Goal: Find specific page/section: Find specific page/section

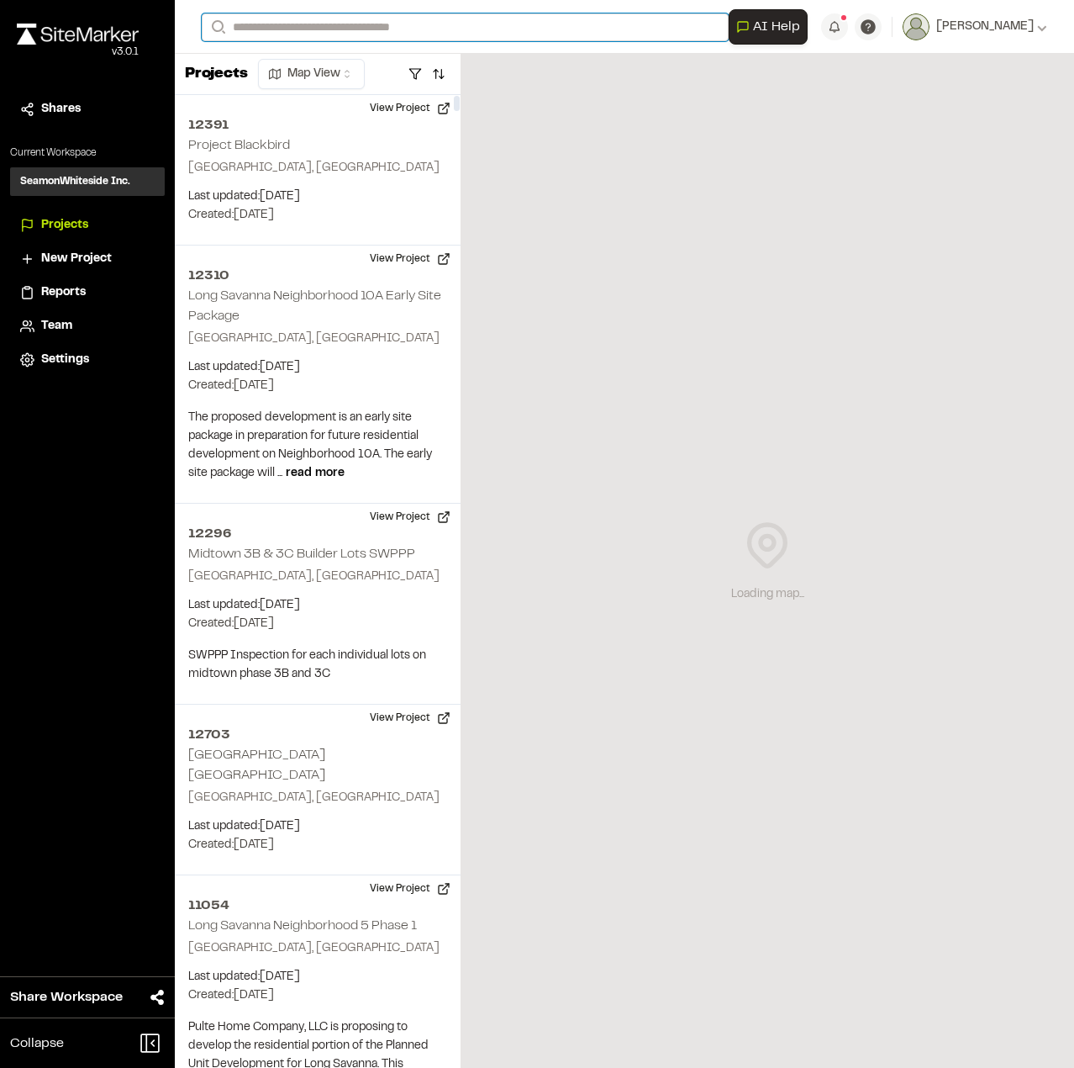
click at [419, 24] on input "Search" at bounding box center [465, 27] width 527 height 28
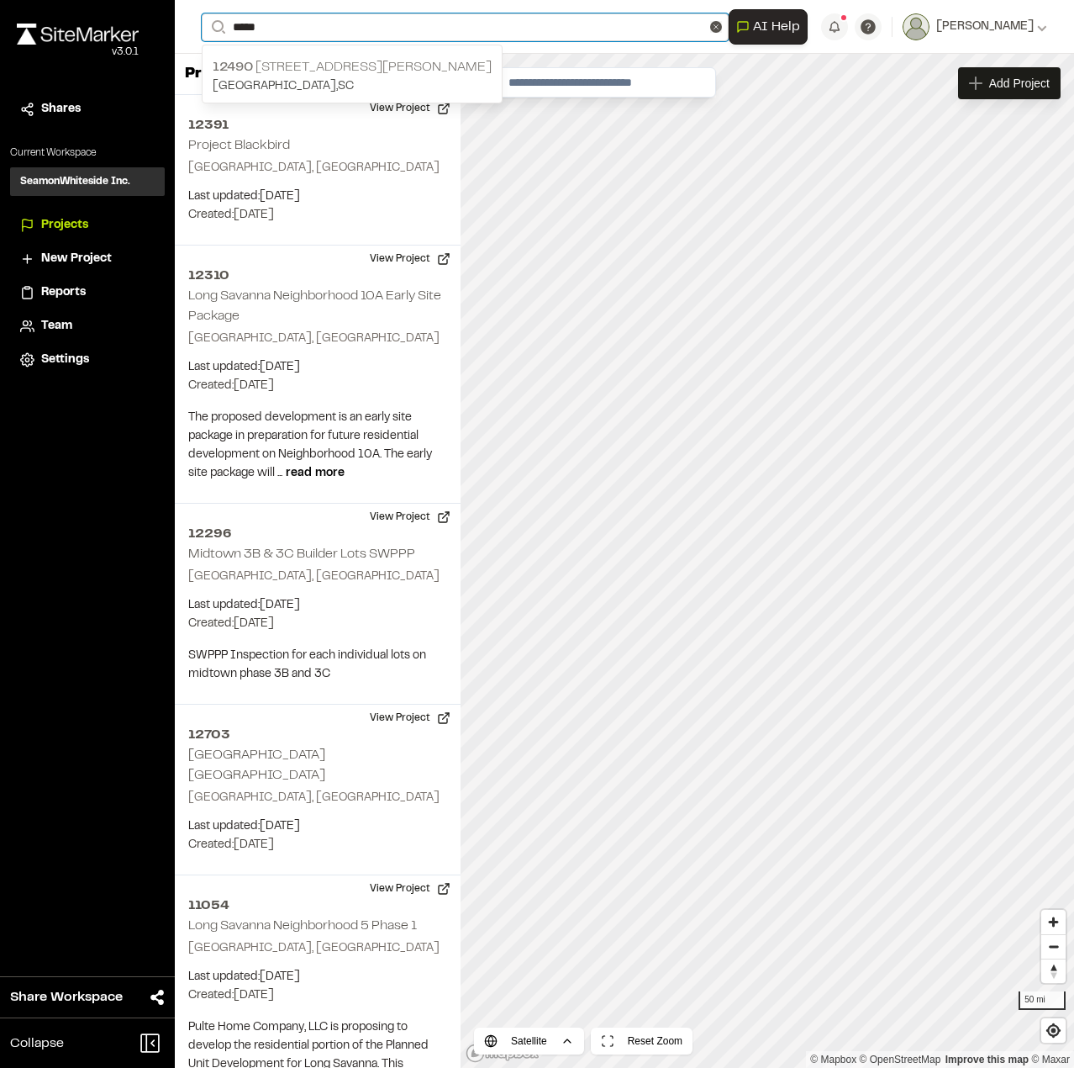
type input "*****"
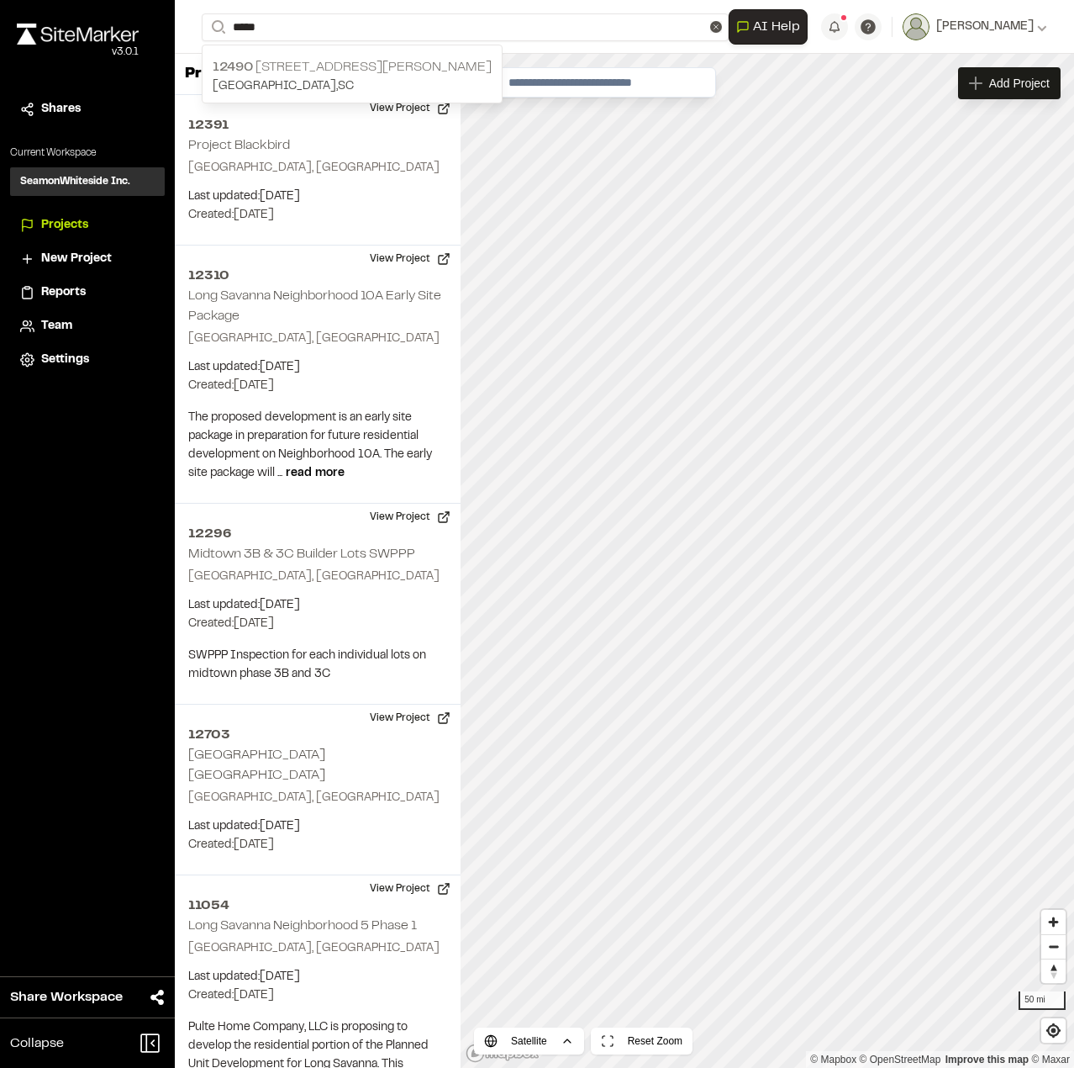
click at [300, 70] on p "12490 [STREET_ADDRESS][PERSON_NAME]" at bounding box center [352, 67] width 279 height 20
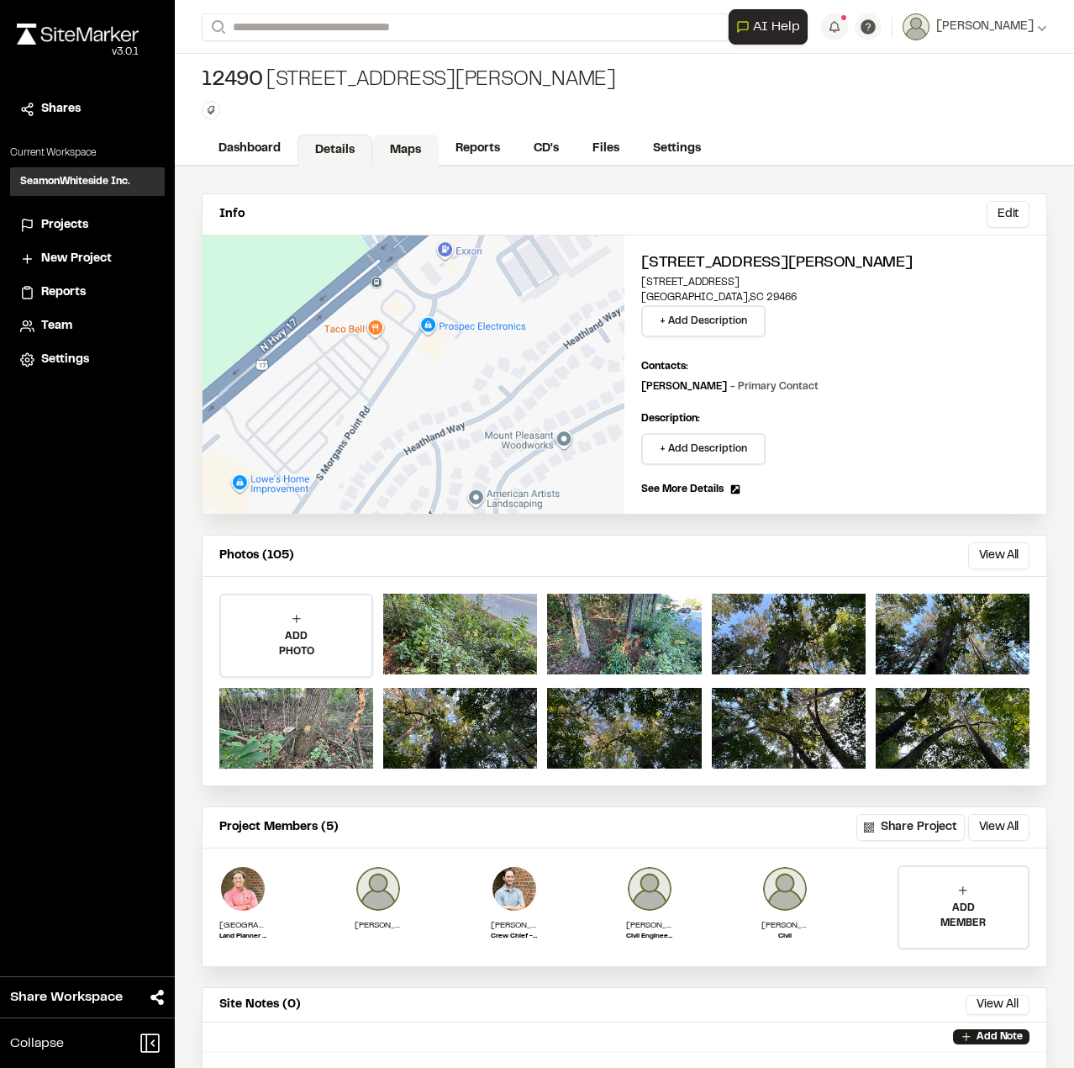
click at [415, 153] on link "Maps" at bounding box center [405, 151] width 66 height 32
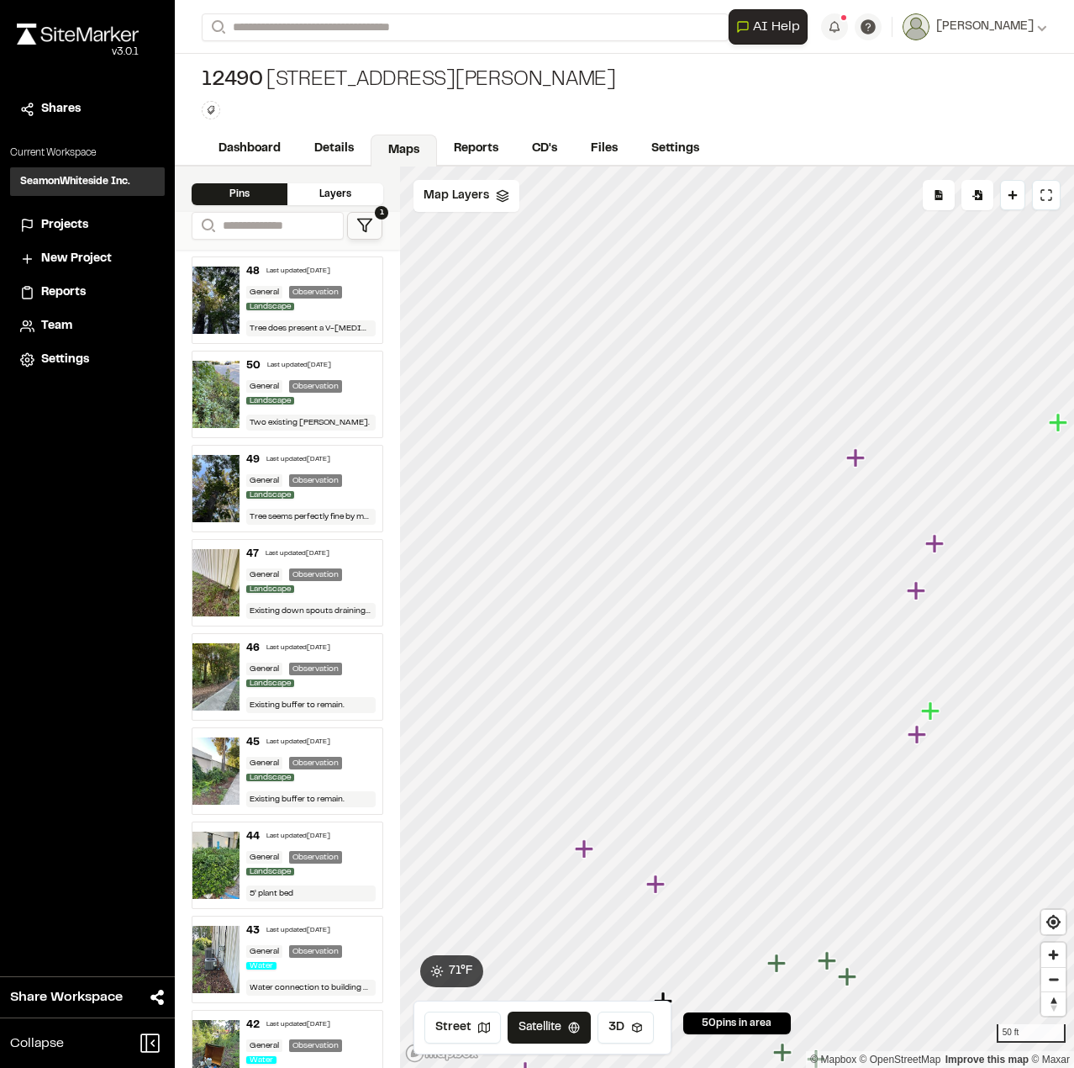
click at [858, 461] on icon "Map marker" at bounding box center [855, 457] width 18 height 18
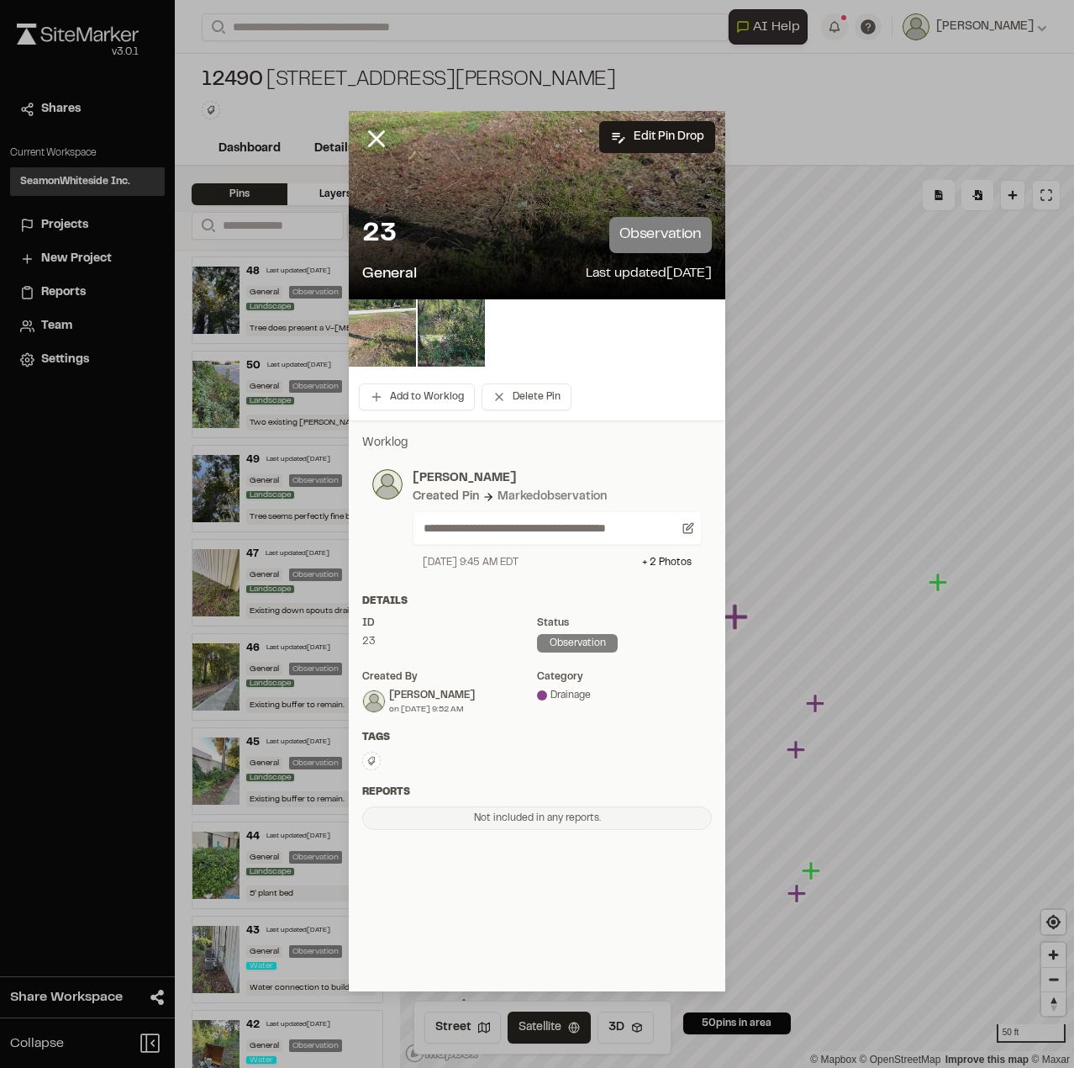
click at [405, 334] on img at bounding box center [382, 332] width 67 height 67
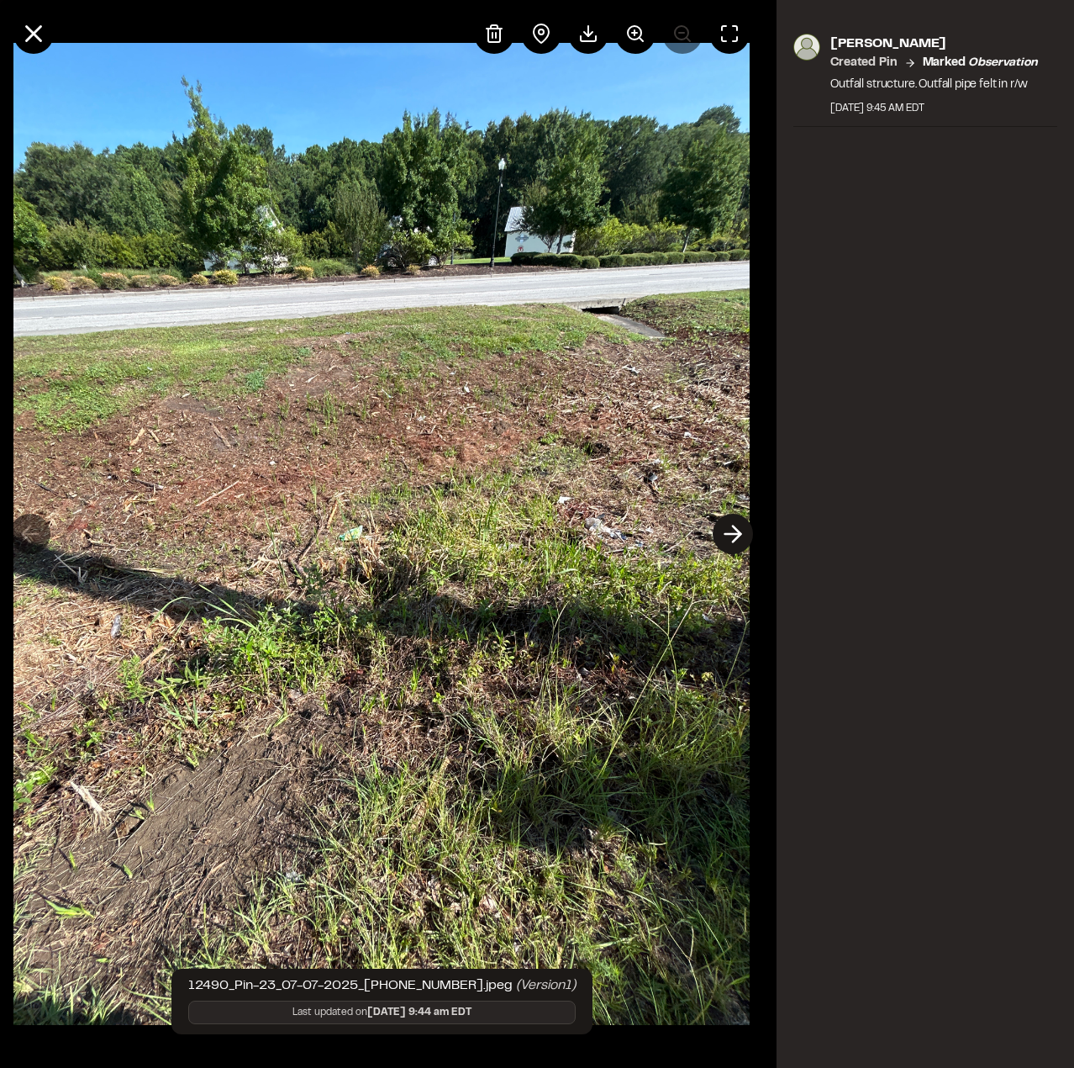
click at [722, 542] on icon at bounding box center [733, 534] width 27 height 29
